Goal: Task Accomplishment & Management: Manage account settings

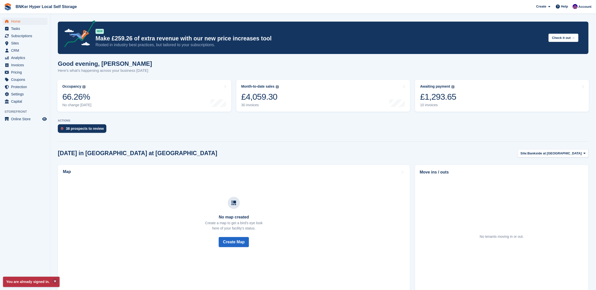
click at [78, 126] on div "38 prospects to review" at bounding box center [82, 128] width 49 height 9
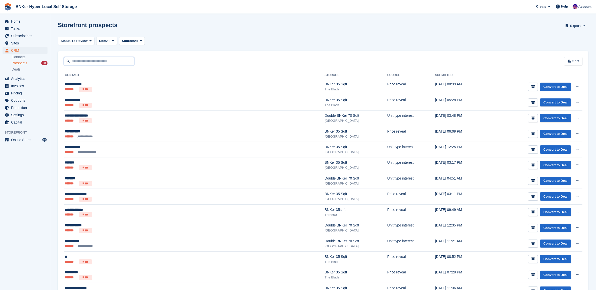
click at [96, 62] on input "text" at bounding box center [99, 61] width 70 height 8
type input "*****"
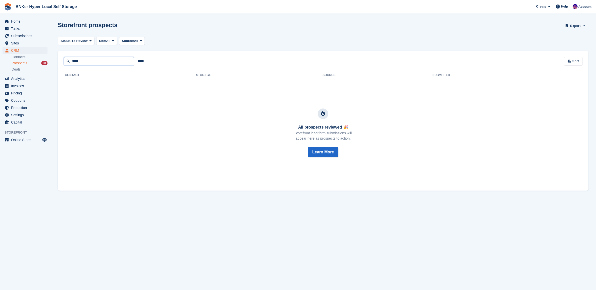
click at [92, 59] on input "*****" at bounding box center [99, 61] width 70 height 8
type input "*"
type input "******"
click at [117, 244] on section "Storefront prospects Export Export Prospects Export a CSV of all Prospects whic…" at bounding box center [323, 145] width 546 height 290
click at [84, 60] on input "******" at bounding box center [99, 61] width 70 height 8
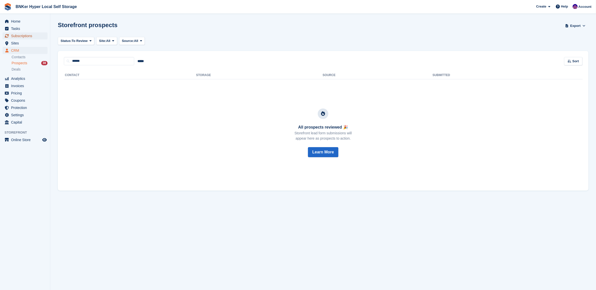
click at [18, 34] on span "Subscriptions" at bounding box center [26, 35] width 30 height 7
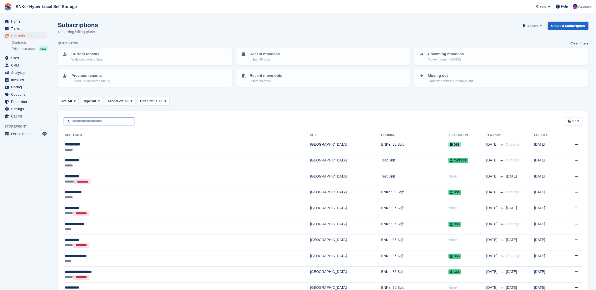
click at [115, 120] on input "text" at bounding box center [99, 121] width 70 height 8
type input "***"
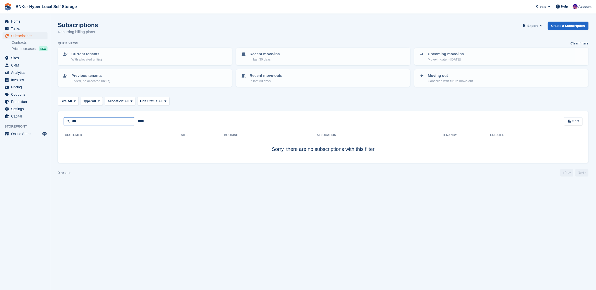
click at [117, 120] on input "***" at bounding box center [99, 121] width 70 height 8
type input "*"
type input "*****"
click at [21, 19] on span "Home" at bounding box center [26, 21] width 30 height 7
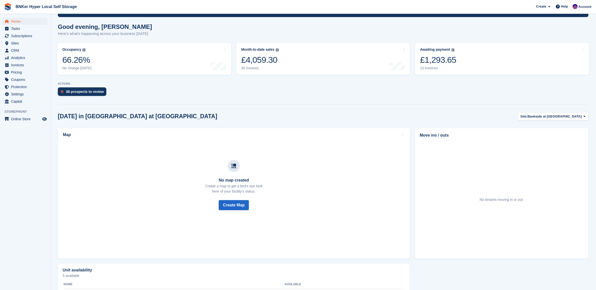
scroll to position [63, 0]
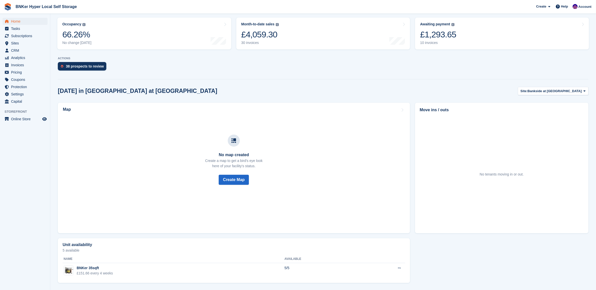
click at [589, 90] on section "NEW Make £259.26 of extra revenue with our new price increases tool Rooted in i…" at bounding box center [323, 114] width 546 height 353
click at [578, 91] on span "Bankside at [GEOGRAPHIC_DATA]" at bounding box center [555, 91] width 54 height 5
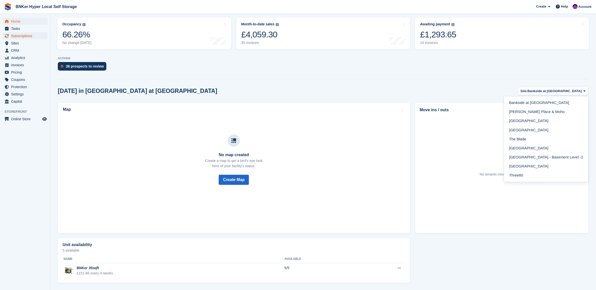
click at [23, 35] on span "Subscriptions" at bounding box center [26, 35] width 30 height 7
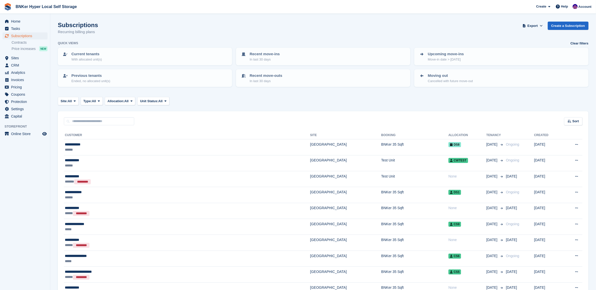
click at [433, 77] on p "Moving out" at bounding box center [450, 76] width 45 height 6
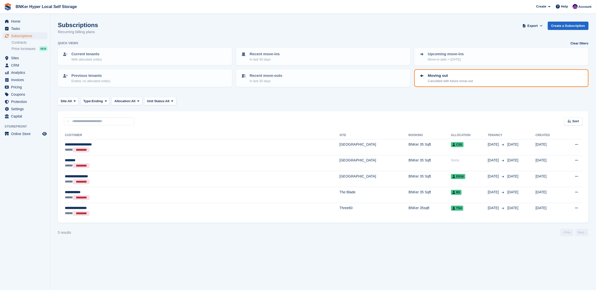
click at [102, 54] on p "Current tenants" at bounding box center [86, 54] width 30 height 6
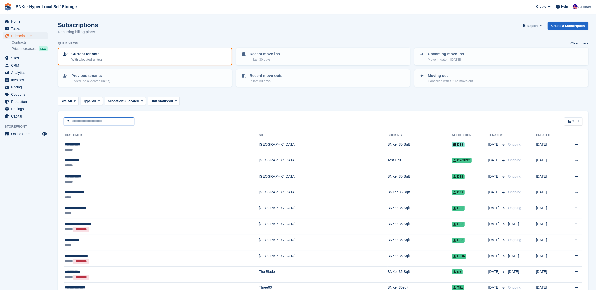
click at [96, 120] on input "text" at bounding box center [99, 121] width 70 height 8
type input "*********"
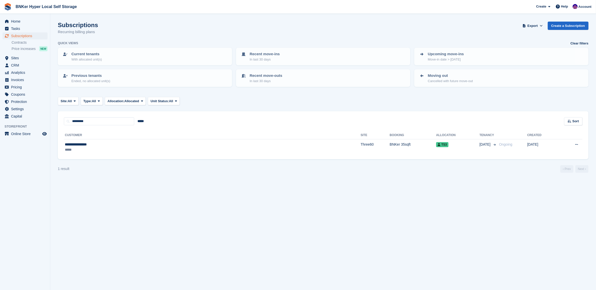
click at [85, 145] on div "**********" at bounding box center [131, 144] width 133 height 5
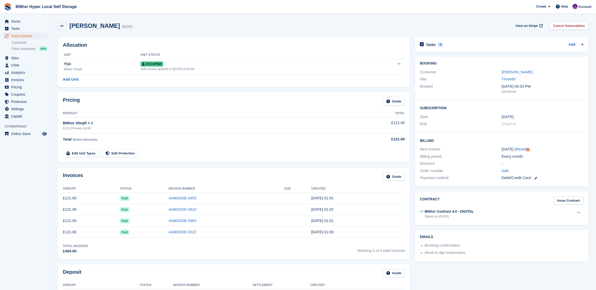
click at [558, 28] on link "Cancel Subscription" at bounding box center [569, 26] width 39 height 8
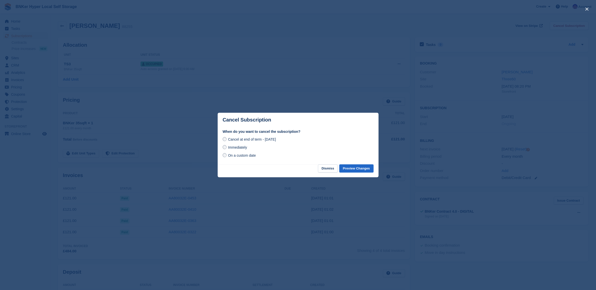
click at [360, 168] on button "Preview Changes" at bounding box center [356, 169] width 34 height 8
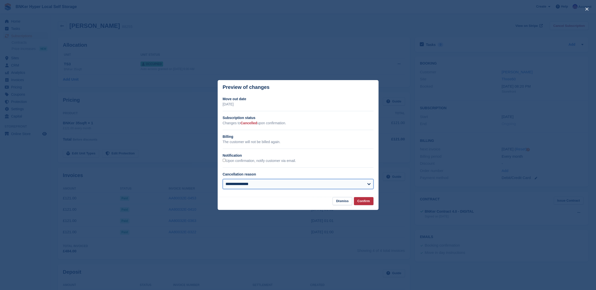
click at [282, 185] on select "**********" at bounding box center [298, 184] width 151 height 10
select select "**********"
click at [223, 180] on select "**********" at bounding box center [298, 184] width 151 height 10
click at [366, 203] on button "Confirm" at bounding box center [364, 201] width 20 height 8
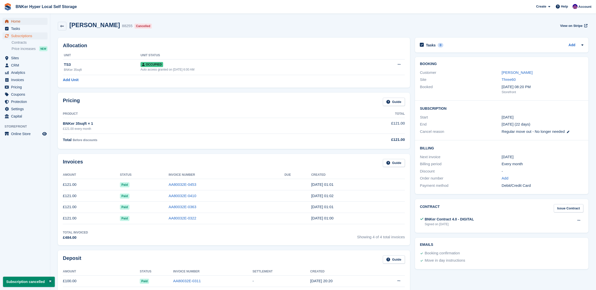
click at [13, 22] on span "Home" at bounding box center [26, 21] width 30 height 7
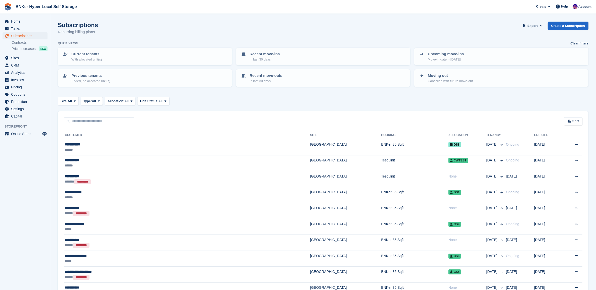
click at [452, 83] on link "Moving out Cancelled with future move-out" at bounding box center [501, 78] width 173 height 17
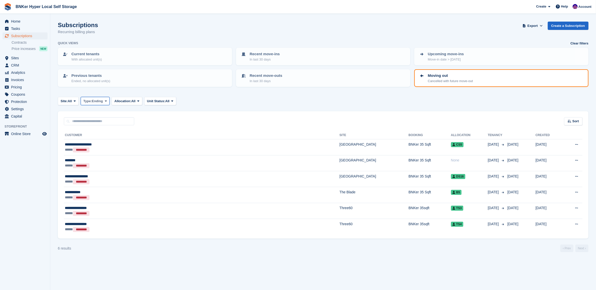
click at [99, 100] on span "Ending" at bounding box center [97, 101] width 11 height 5
click at [244, 103] on div "Site: All All Bankside at Colliers Yard Burton Place & Moho Deansgate Square Cr…" at bounding box center [323, 101] width 531 height 8
click at [167, 77] on div "Previous tenants Ended, no allocated unit(s)" at bounding box center [144, 78] width 165 height 11
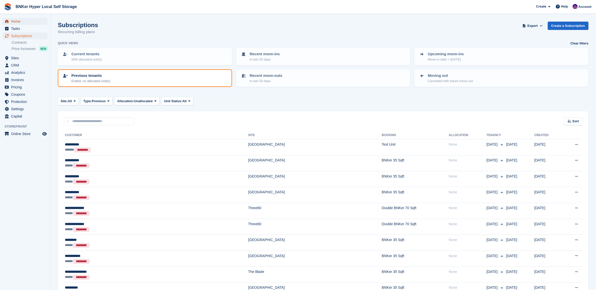
click at [18, 22] on span "Home" at bounding box center [26, 21] width 30 height 7
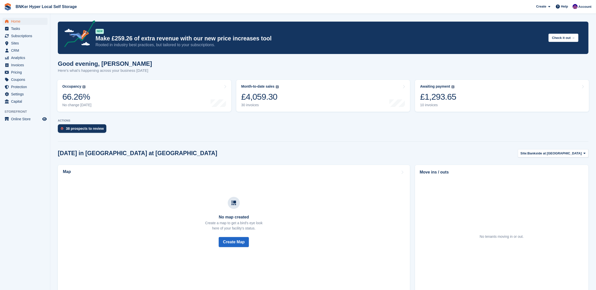
click at [444, 102] on div "£1,293.65" at bounding box center [438, 97] width 36 height 10
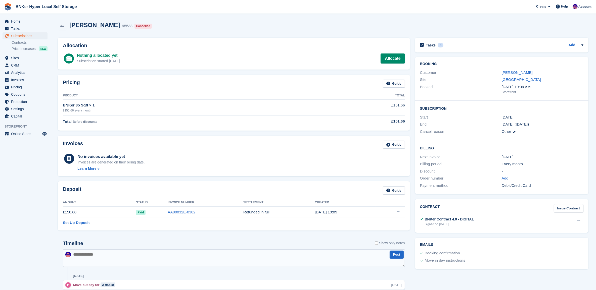
click at [61, 27] on icon at bounding box center [62, 26] width 4 height 4
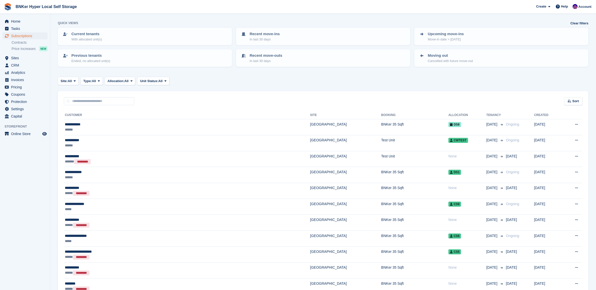
scroll to position [31, 0]
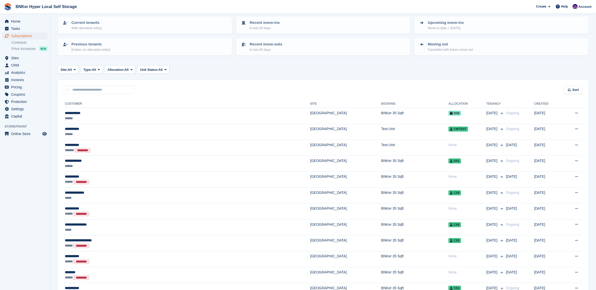
click at [581, 130] on button at bounding box center [576, 129] width 9 height 8
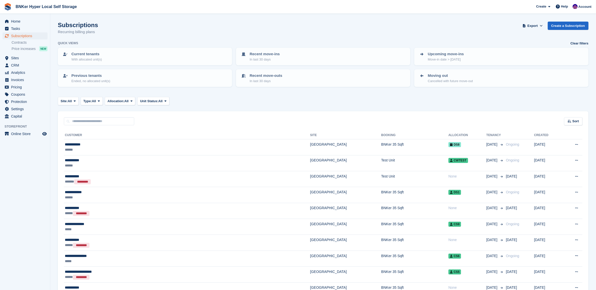
click at [280, 58] on div "Recent move-ins In last 30 days" at bounding box center [323, 56] width 165 height 11
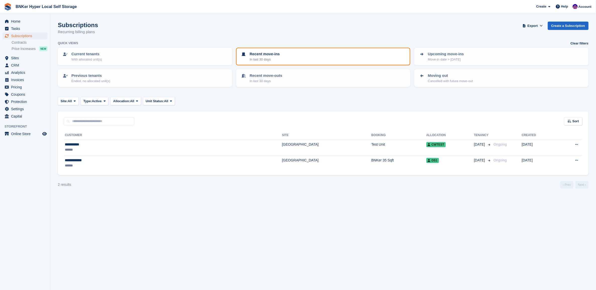
click at [268, 77] on p "Recent move-outs" at bounding box center [266, 76] width 33 height 6
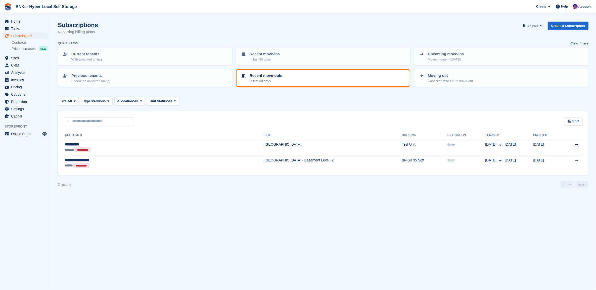
click at [444, 58] on p "Move-in date > today" at bounding box center [446, 59] width 36 height 5
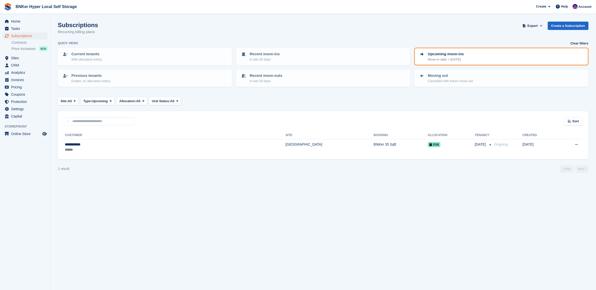
click at [117, 147] on div "******" at bounding box center [110, 149] width 91 height 5
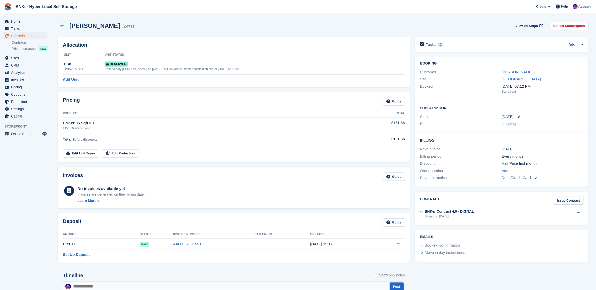
click at [513, 74] on link "[PERSON_NAME]" at bounding box center [517, 72] width 31 height 4
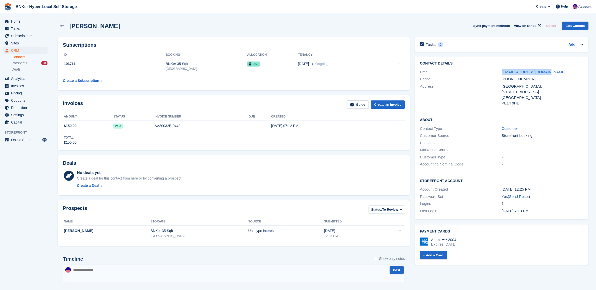
drag, startPoint x: 550, startPoint y: 73, endPoint x: 492, endPoint y: 73, distance: 57.8
click at [492, 73] on div "Email davidcbergey@gmail.com" at bounding box center [501, 72] width 163 height 7
drag, startPoint x: 492, startPoint y: 73, endPoint x: 526, endPoint y: 72, distance: 34.2
copy div "davidcbergey@gmail.com"
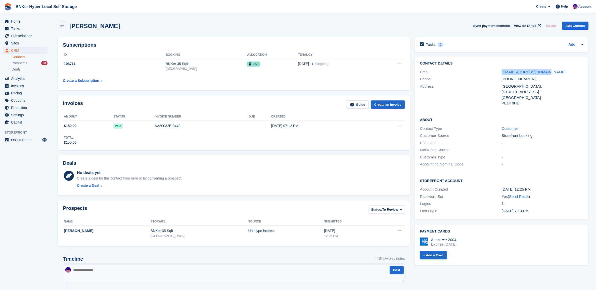
click at [342, 63] on div "19 Sep Ongoing" at bounding box center [338, 63] width 80 height 5
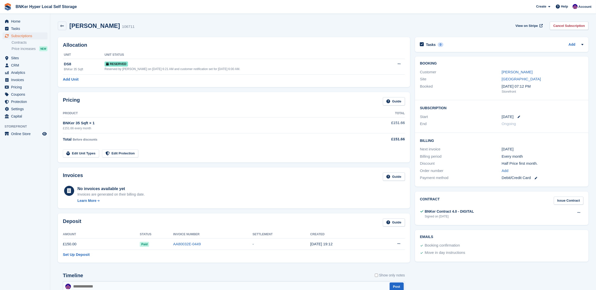
click at [375, 67] on div "Reserved by [PERSON_NAME] on [DATE] 6:21 AM and customer notification set for […" at bounding box center [244, 69] width 279 height 5
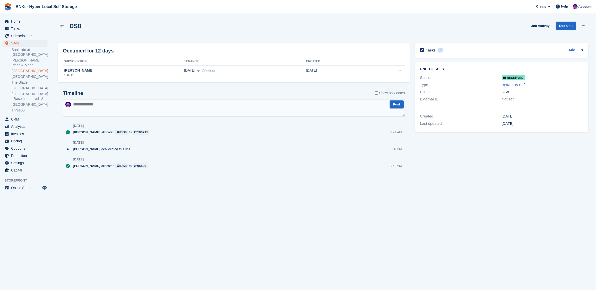
click at [399, 74] on button at bounding box center [399, 71] width 9 height 8
click at [61, 25] on icon at bounding box center [62, 26] width 4 height 4
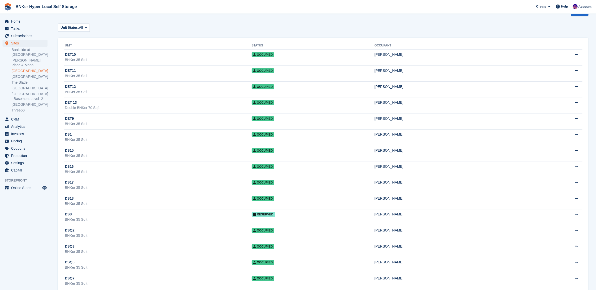
scroll to position [25, 0]
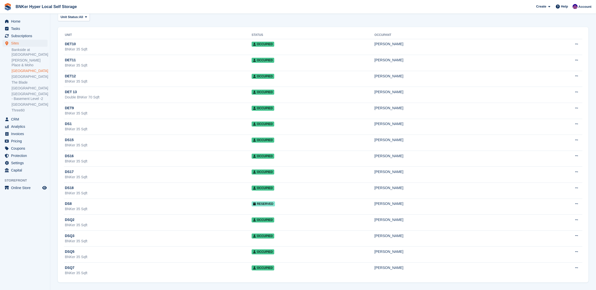
click at [116, 155] on div "DS16" at bounding box center [158, 156] width 187 height 5
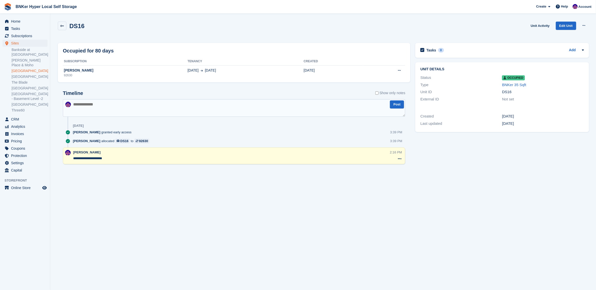
click at [61, 28] on icon at bounding box center [62, 26] width 4 height 4
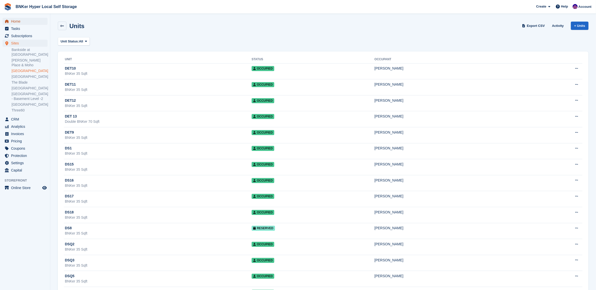
click at [18, 23] on span "Home" at bounding box center [26, 21] width 30 height 7
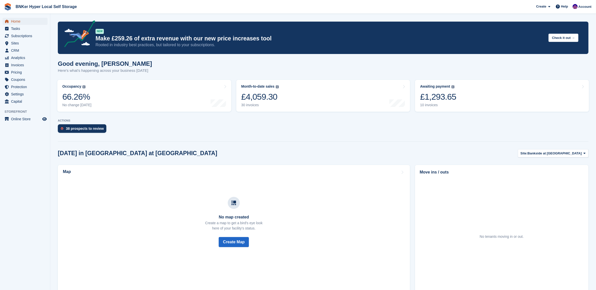
click at [21, 21] on span "Home" at bounding box center [26, 21] width 30 height 7
click at [447, 98] on div "£1,293.65" at bounding box center [438, 97] width 36 height 10
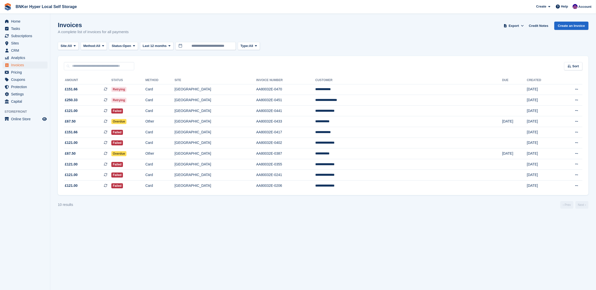
click at [256, 103] on td "[GEOGRAPHIC_DATA]" at bounding box center [215, 100] width 82 height 11
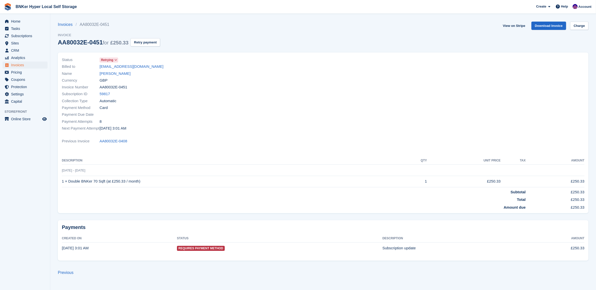
click at [117, 76] on link "[PERSON_NAME]" at bounding box center [115, 74] width 31 height 6
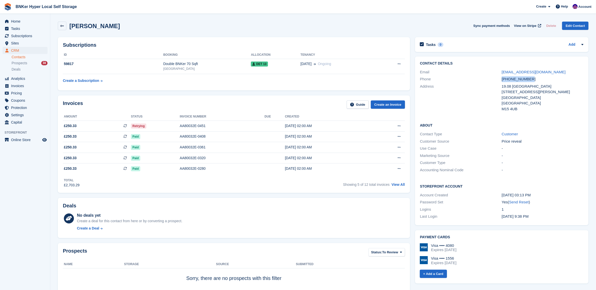
drag, startPoint x: 531, startPoint y: 80, endPoint x: 502, endPoint y: 79, distance: 28.7
click at [502, 79] on div "+447379064992" at bounding box center [543, 79] width 82 height 6
drag, startPoint x: 502, startPoint y: 79, endPoint x: 507, endPoint y: 78, distance: 4.6
copy div "+447379064992"
drag, startPoint x: 541, startPoint y: 73, endPoint x: 502, endPoint y: 72, distance: 39.2
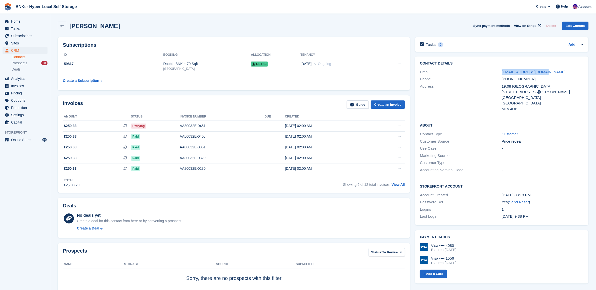
click at [502, 72] on div "[EMAIL_ADDRESS][DOMAIN_NAME]" at bounding box center [543, 72] width 82 height 6
drag, startPoint x: 502, startPoint y: 72, endPoint x: 507, endPoint y: 72, distance: 5.5
copy link "tiger18.9@hotmail.com"
click at [21, 22] on span "Home" at bounding box center [26, 21] width 30 height 7
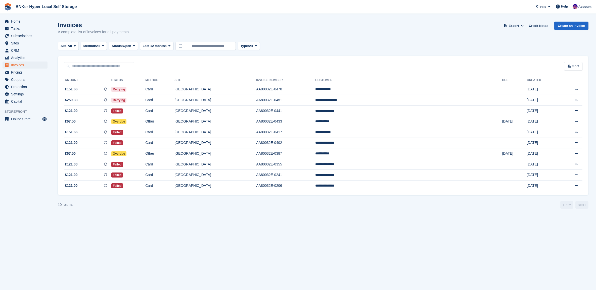
click at [91, 101] on span "£250.33 This is a recurring subscription invoice." at bounding box center [88, 100] width 48 height 5
click at [391, 112] on td "**********" at bounding box center [408, 111] width 187 height 11
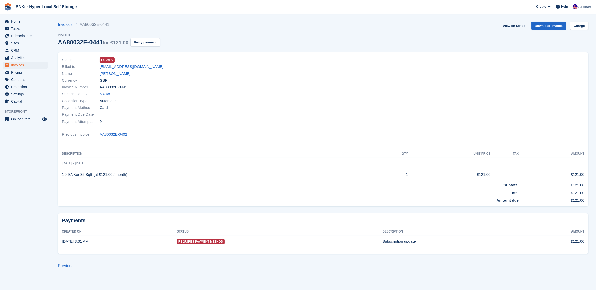
click at [121, 75] on link "David Akinsanya" at bounding box center [115, 74] width 31 height 6
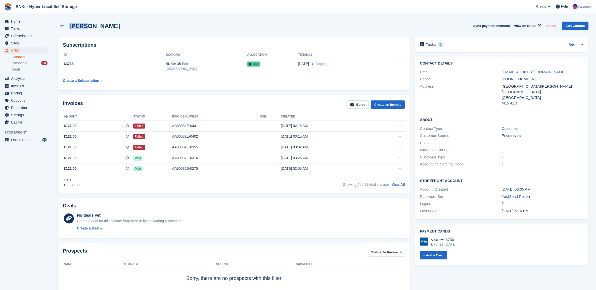
drag, startPoint x: 84, startPoint y: 26, endPoint x: 68, endPoint y: 26, distance: 16.3
click at [68, 26] on div "David Akinsanya" at bounding box center [93, 26] width 54 height 7
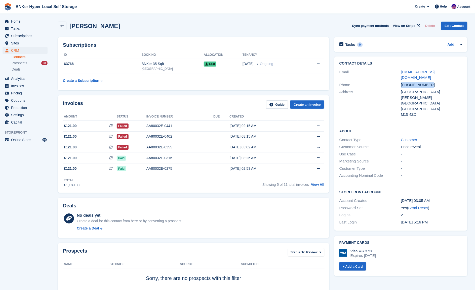
drag, startPoint x: 429, startPoint y: 81, endPoint x: 390, endPoint y: 81, distance: 38.7
click at [390, 81] on div "Phone +447731489606" at bounding box center [400, 84] width 123 height 7
drag, startPoint x: 390, startPoint y: 81, endPoint x: 414, endPoint y: 81, distance: 23.6
copy div "+447731489606"
drag, startPoint x: 437, startPoint y: 72, endPoint x: 401, endPoint y: 73, distance: 36.2
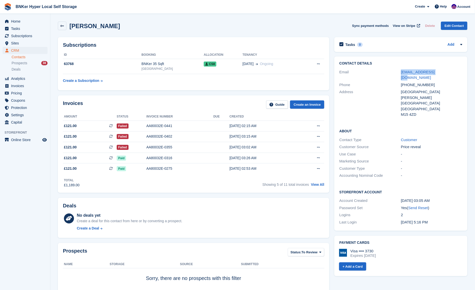
click at [401, 73] on div "kehinde@outlook.ie" at bounding box center [432, 74] width 62 height 11
drag, startPoint x: 401, startPoint y: 73, endPoint x: 415, endPoint y: 73, distance: 14.6
copy link "kehinde@outlook.ie"
click at [64, 27] on icon at bounding box center [62, 26] width 4 height 4
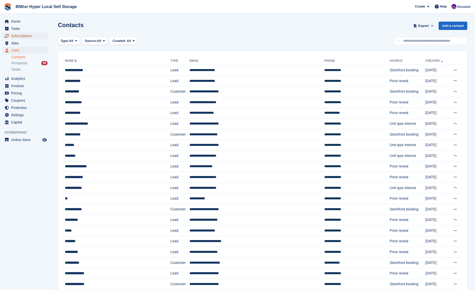
click at [18, 34] on span "Subscriptions" at bounding box center [26, 35] width 30 height 7
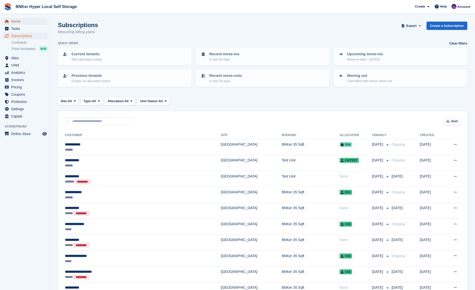
click at [22, 23] on span "Home" at bounding box center [26, 21] width 30 height 7
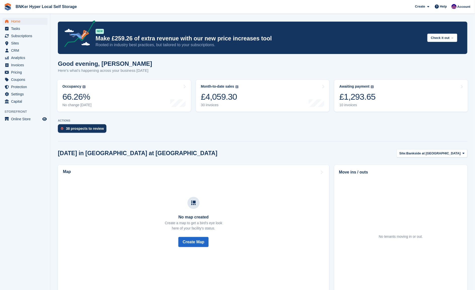
click at [410, 96] on link "Awaiting payment The total outstanding balance on all open invoices. £1,293.65 …" at bounding box center [401, 96] width 134 height 32
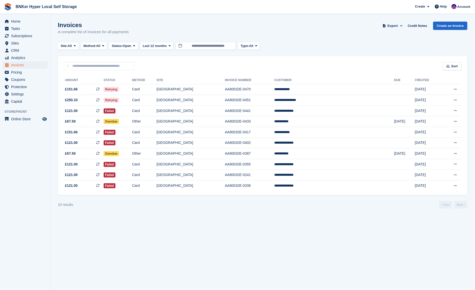
click at [199, 135] on td "[GEOGRAPHIC_DATA]" at bounding box center [190, 132] width 68 height 11
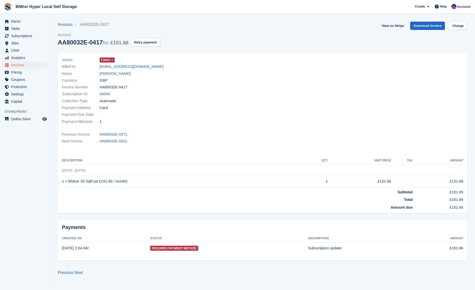
click at [115, 75] on link "Beth Gregory" at bounding box center [115, 74] width 31 height 6
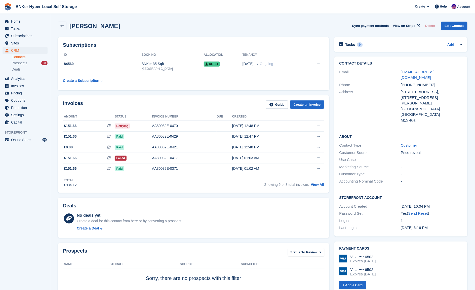
click at [315, 156] on button at bounding box center [318, 158] width 9 height 8
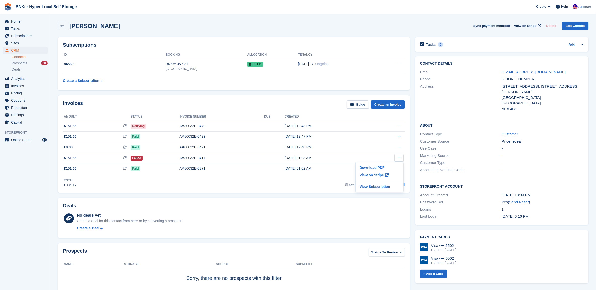
click at [162, 206] on div "Deals" at bounding box center [234, 207] width 342 height 8
click at [401, 156] on button at bounding box center [399, 158] width 9 height 8
click at [377, 174] on p "View on Stripe" at bounding box center [380, 175] width 44 height 8
click at [24, 33] on span "Subscriptions" at bounding box center [26, 35] width 30 height 7
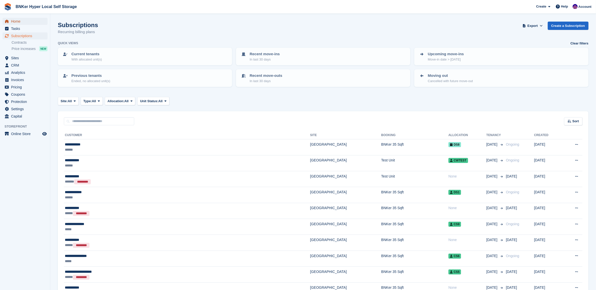
click at [13, 20] on span "Home" at bounding box center [26, 21] width 30 height 7
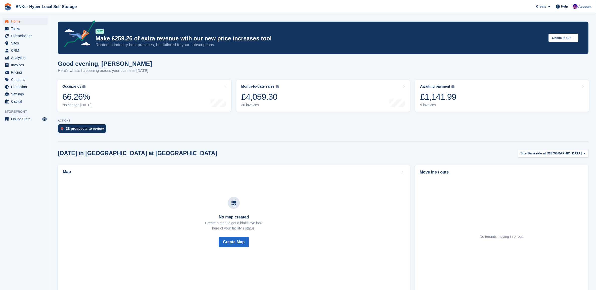
click at [428, 101] on div "£1,141.99" at bounding box center [438, 97] width 36 height 10
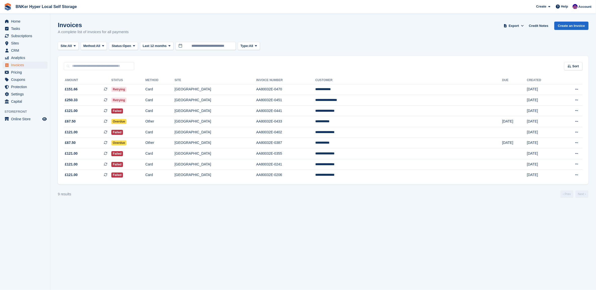
click at [501, 238] on section "Invoices A complete list of invoices for all payments Export Export Invoices Ex…" at bounding box center [323, 145] width 546 height 290
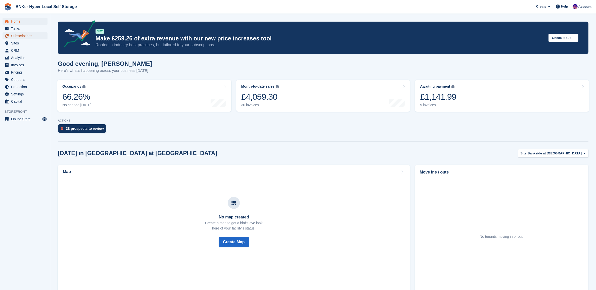
click at [24, 35] on span "Subscriptions" at bounding box center [26, 35] width 30 height 7
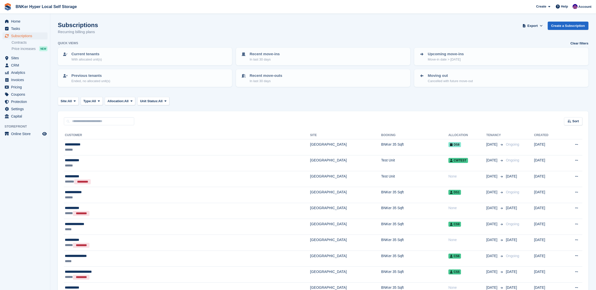
click at [87, 143] on div "**********" at bounding box center [128, 144] width 126 height 5
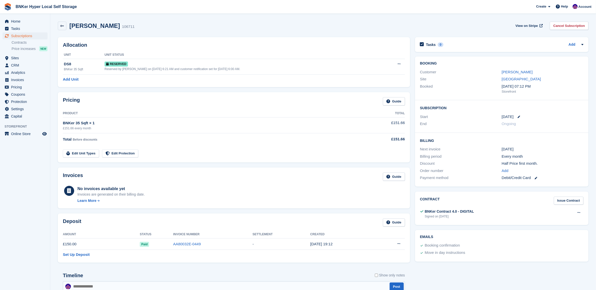
click at [518, 116] on icon at bounding box center [519, 117] width 3 height 3
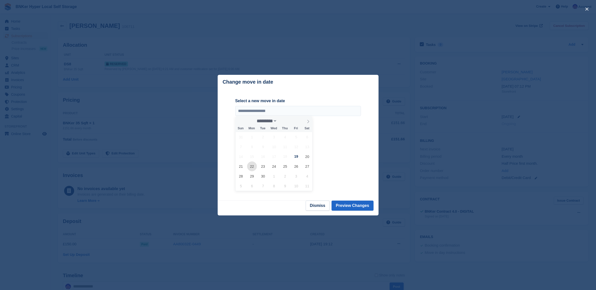
click at [248, 165] on span "22" at bounding box center [252, 167] width 10 height 10
type input "**********"
click at [357, 204] on button "Preview Changes" at bounding box center [353, 206] width 42 height 10
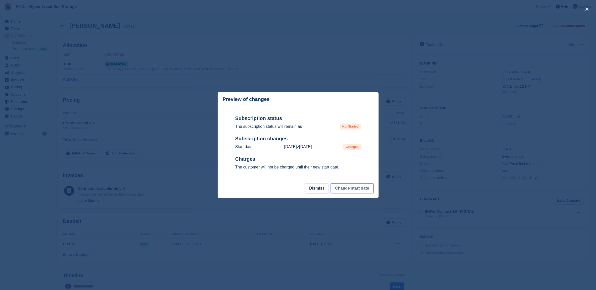
click at [356, 190] on button "Change start date" at bounding box center [352, 189] width 42 height 10
click at [315, 191] on button "Dismiss" at bounding box center [317, 189] width 24 height 10
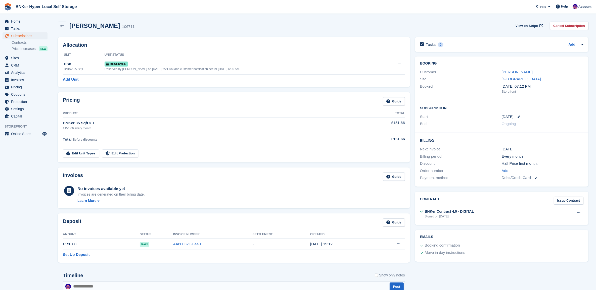
click at [516, 116] on link at bounding box center [517, 117] width 7 height 3
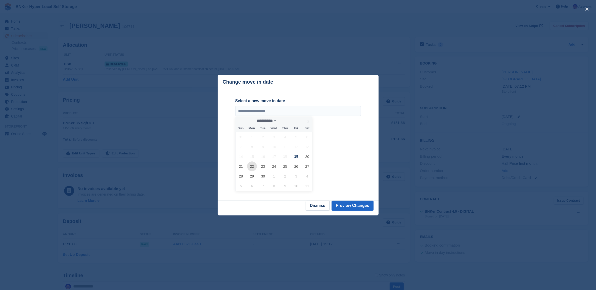
click at [252, 167] on span "22" at bounding box center [252, 167] width 10 height 10
click at [264, 166] on span "23" at bounding box center [263, 167] width 10 height 10
type input "**********"
click at [360, 207] on button "Preview Changes" at bounding box center [353, 206] width 42 height 10
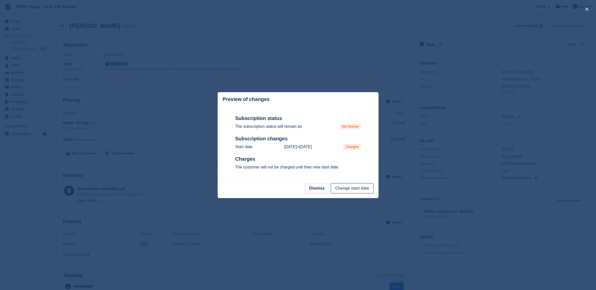
click at [354, 189] on button "Change start date" at bounding box center [352, 189] width 42 height 10
